Goal: Check status

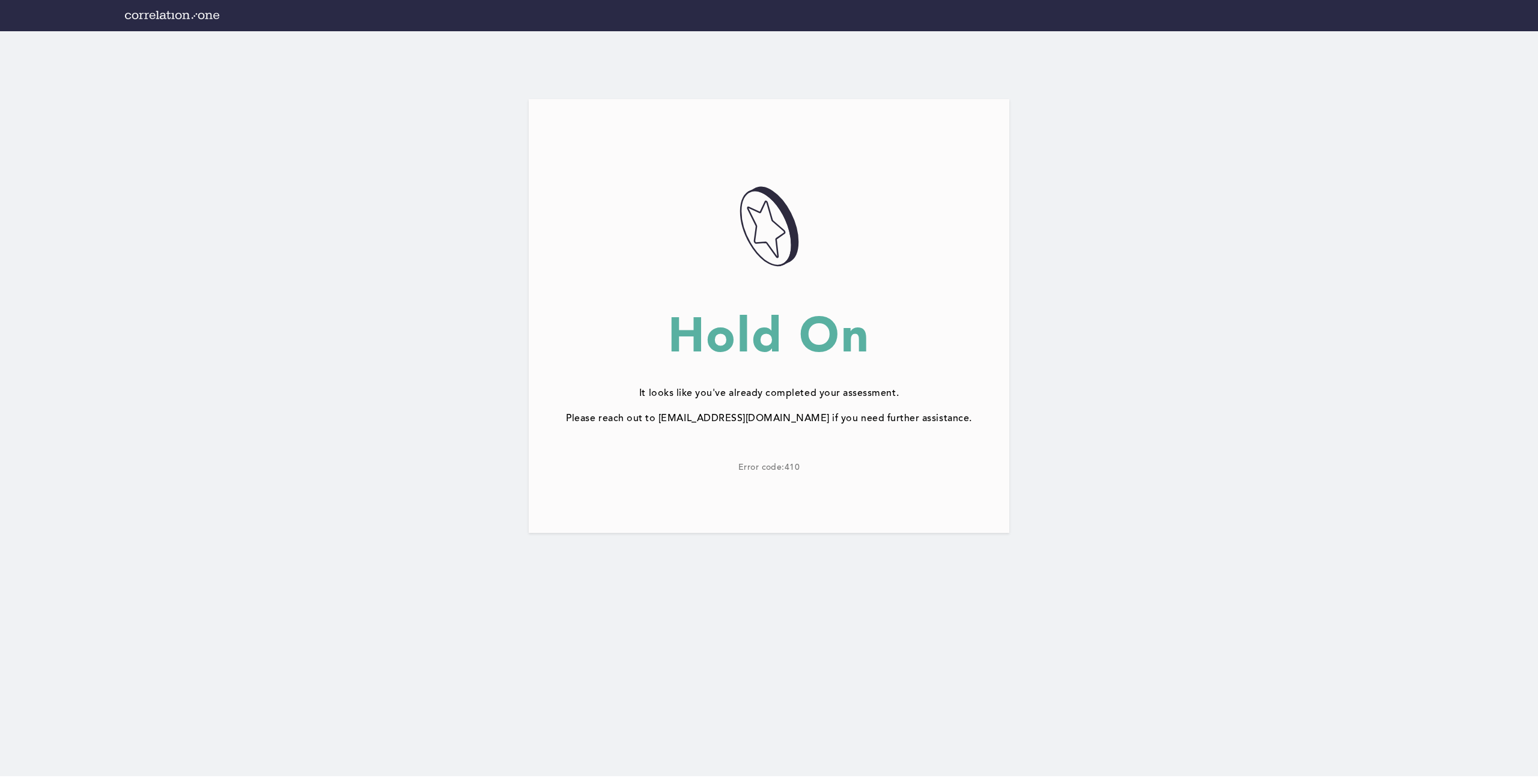
click at [811, 484] on div "057AD4DE-3A83-4F67-BF04-CCFE452D1238@1.5x Hold On It looks like you've already …" at bounding box center [769, 316] width 481 height 433
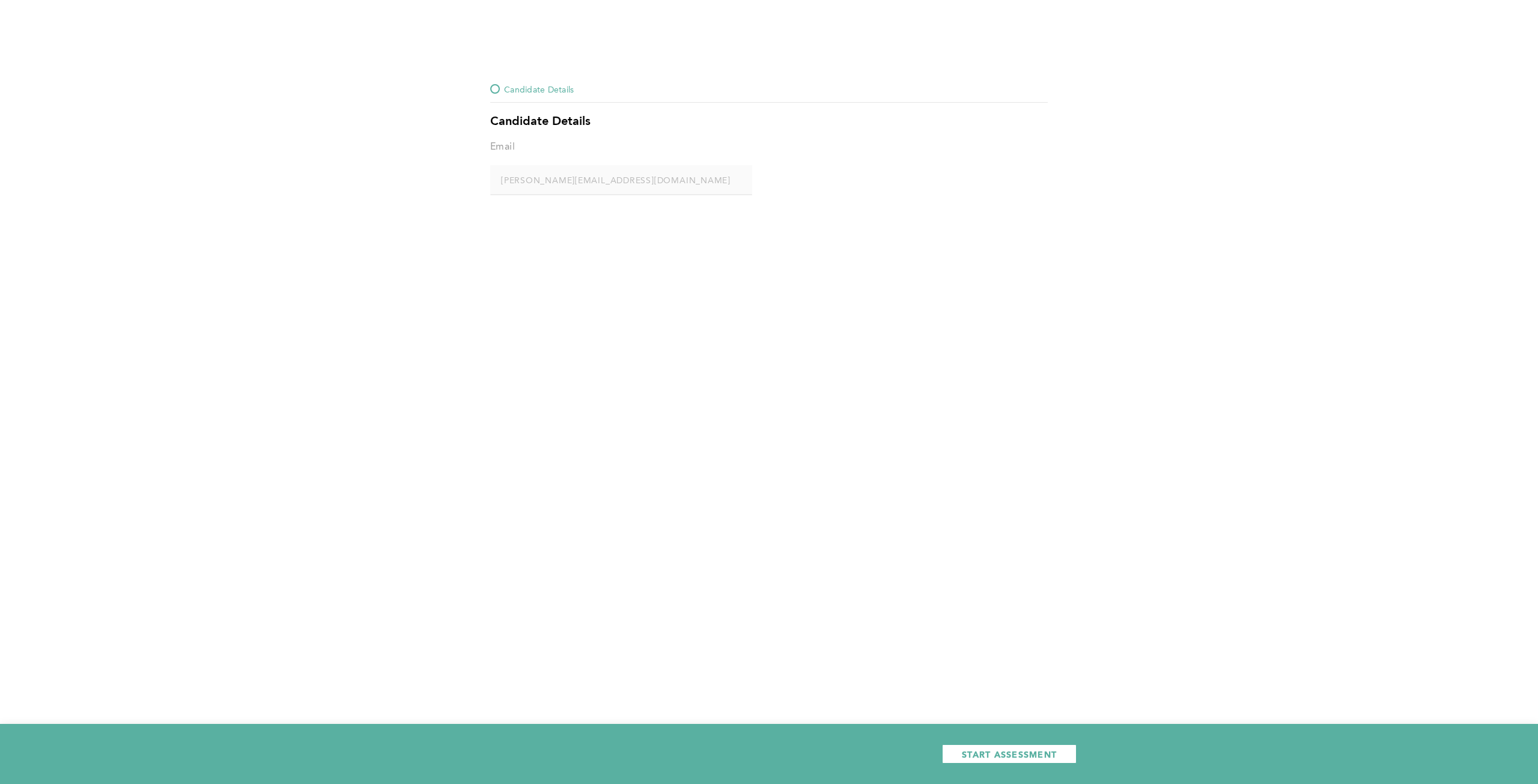
click at [822, 480] on div "Candidate Details Candidate Details Email alan+test@correlation-one.com error p…" at bounding box center [769, 392] width 1538 height 784
